Goal: Information Seeking & Learning: Learn about a topic

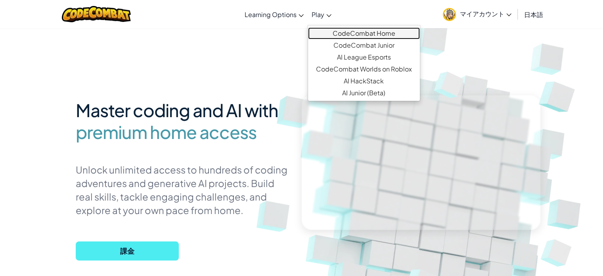
click at [330, 29] on link "CodeCombat Home" at bounding box center [364, 33] width 112 height 12
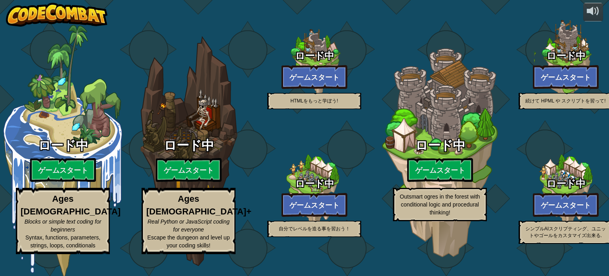
select select "ja"
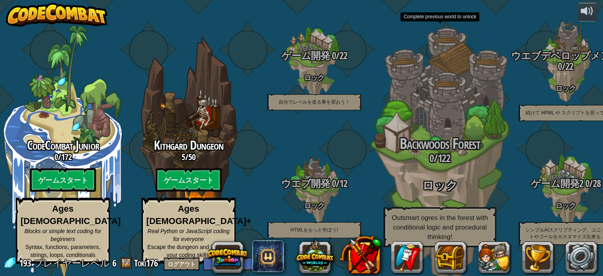
click at [414, 136] on span "Backwoods Forest" at bounding box center [440, 143] width 81 height 21
click at [414, 139] on span "Backwoods Forest" at bounding box center [440, 143] width 81 height 21
click at [447, 146] on span "Backwoods Forest" at bounding box center [440, 143] width 81 height 21
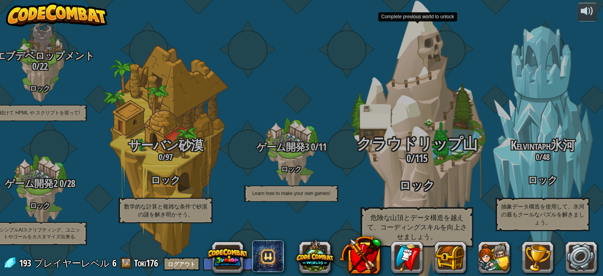
click at [407, 151] on span "0" at bounding box center [409, 158] width 4 height 14
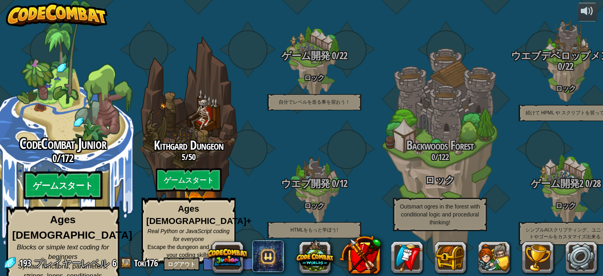
click at [91, 196] on btn "ゲームスタート" at bounding box center [62, 185] width 79 height 29
select select "ja"
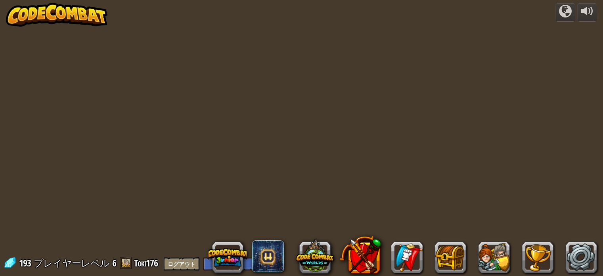
select select "ja"
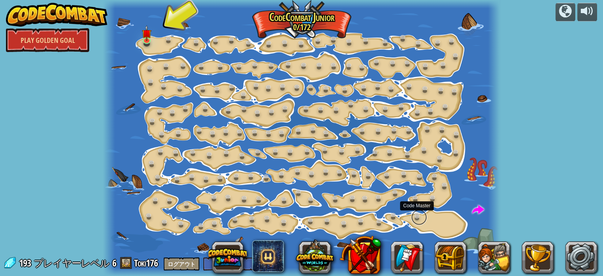
click at [419, 217] on link at bounding box center [419, 217] width 16 height 16
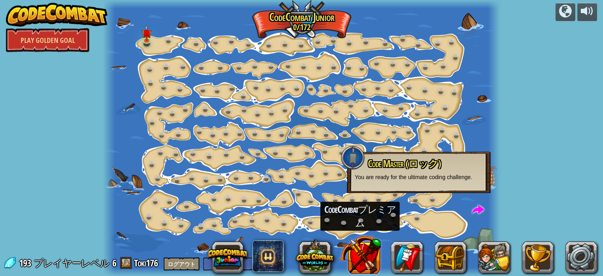
click at [370, 245] on button at bounding box center [361, 255] width 42 height 42
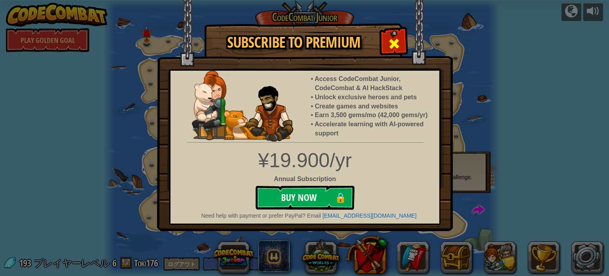
click at [393, 39] on span at bounding box center [394, 43] width 13 height 13
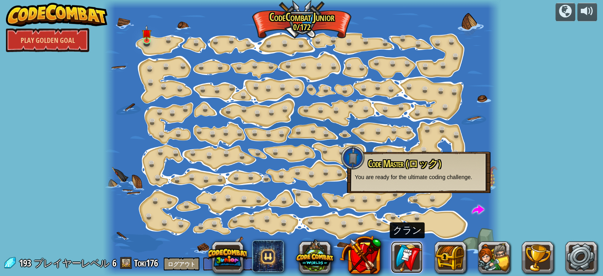
click at [399, 255] on link at bounding box center [407, 257] width 32 height 32
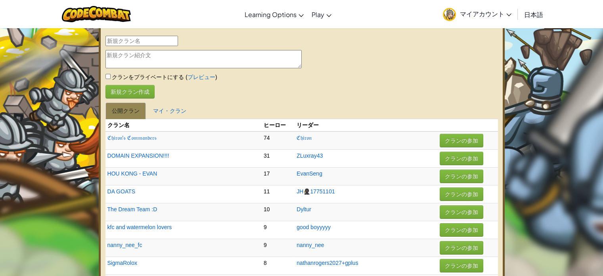
select select "ja"
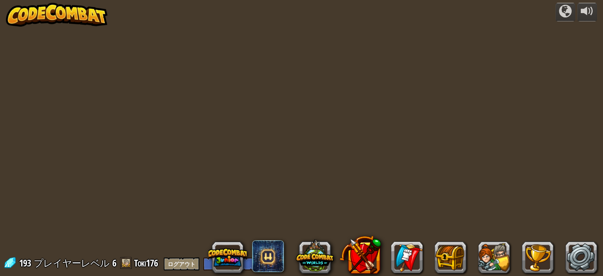
select select "ja"
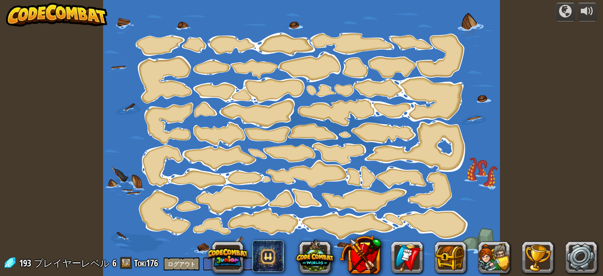
select select "ja"
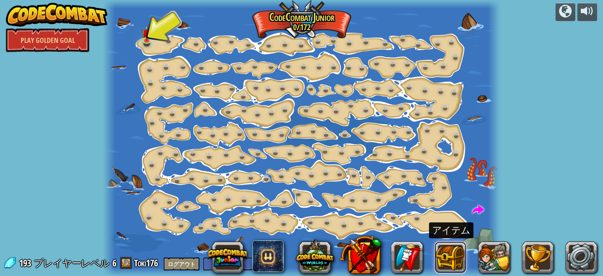
click at [462, 256] on button at bounding box center [451, 257] width 32 height 32
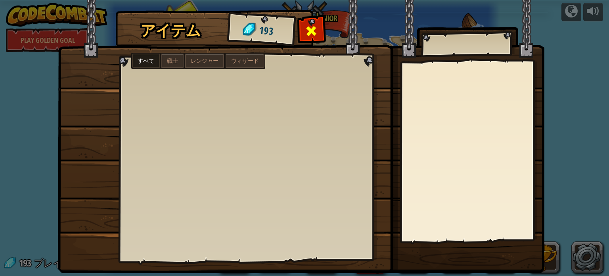
click at [306, 25] on span at bounding box center [311, 31] width 13 height 13
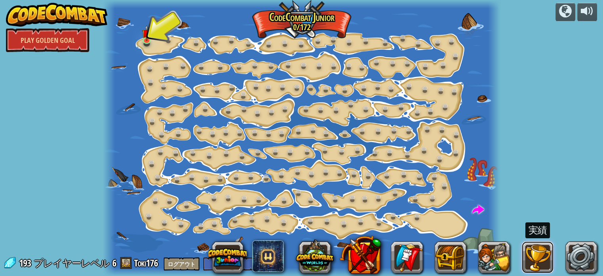
click at [541, 261] on button at bounding box center [538, 257] width 32 height 32
